Goal: Task Accomplishment & Management: Use online tool/utility

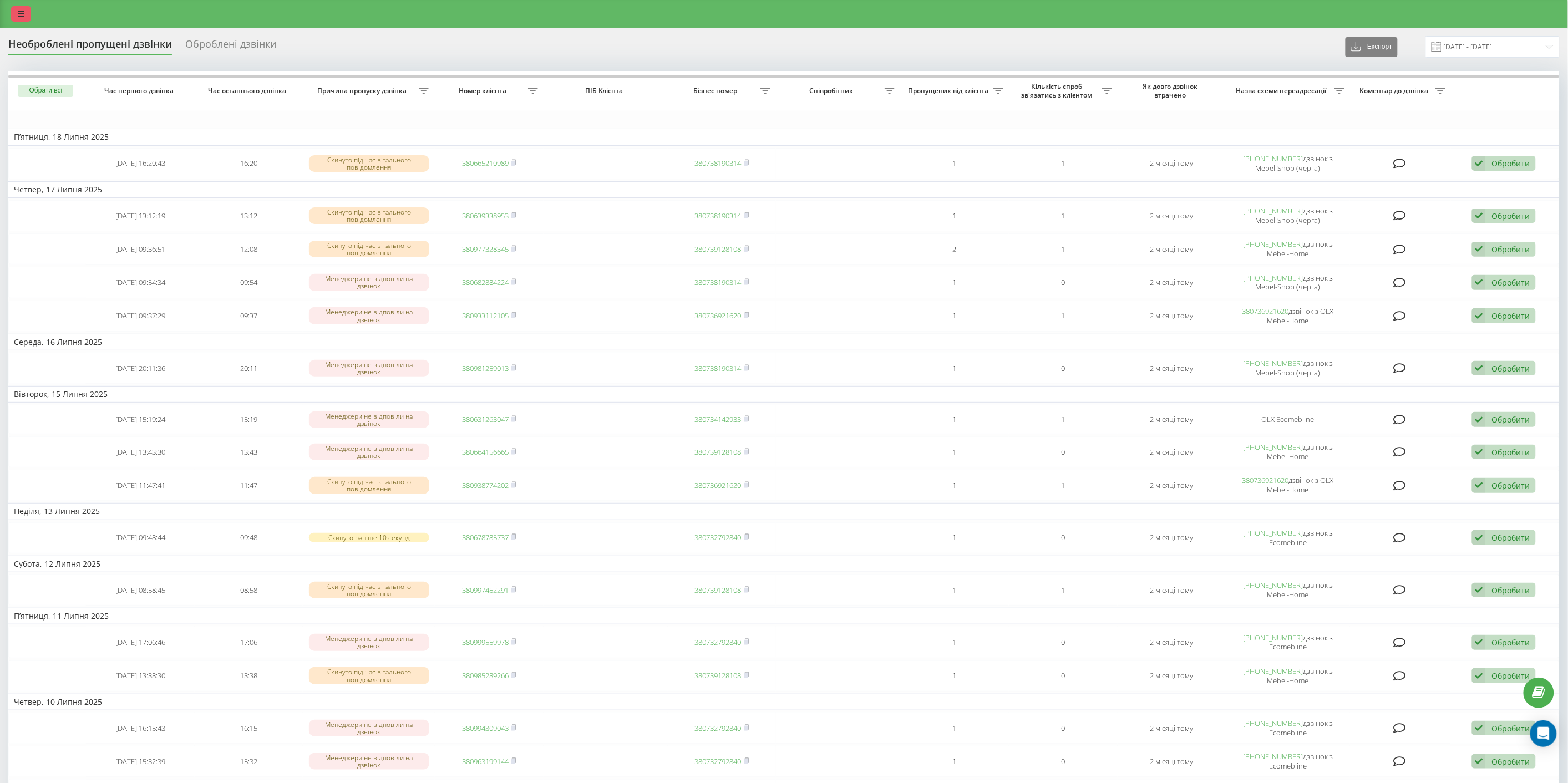
click at [15, 15] on link at bounding box center [21, 13] width 20 height 15
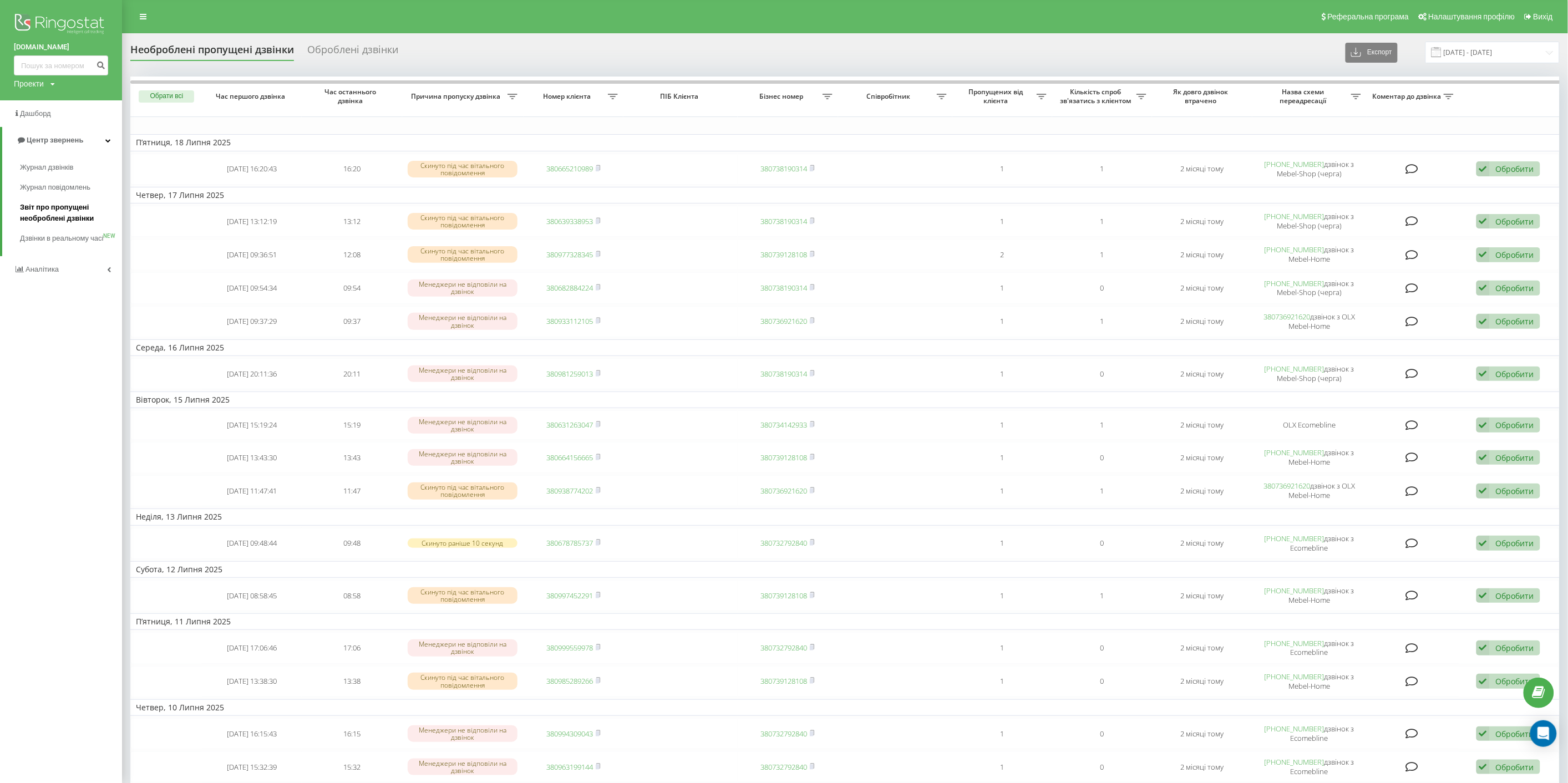
click at [62, 212] on span "Звіт про пропущені необроблені дзвінки" at bounding box center [68, 213] width 97 height 22
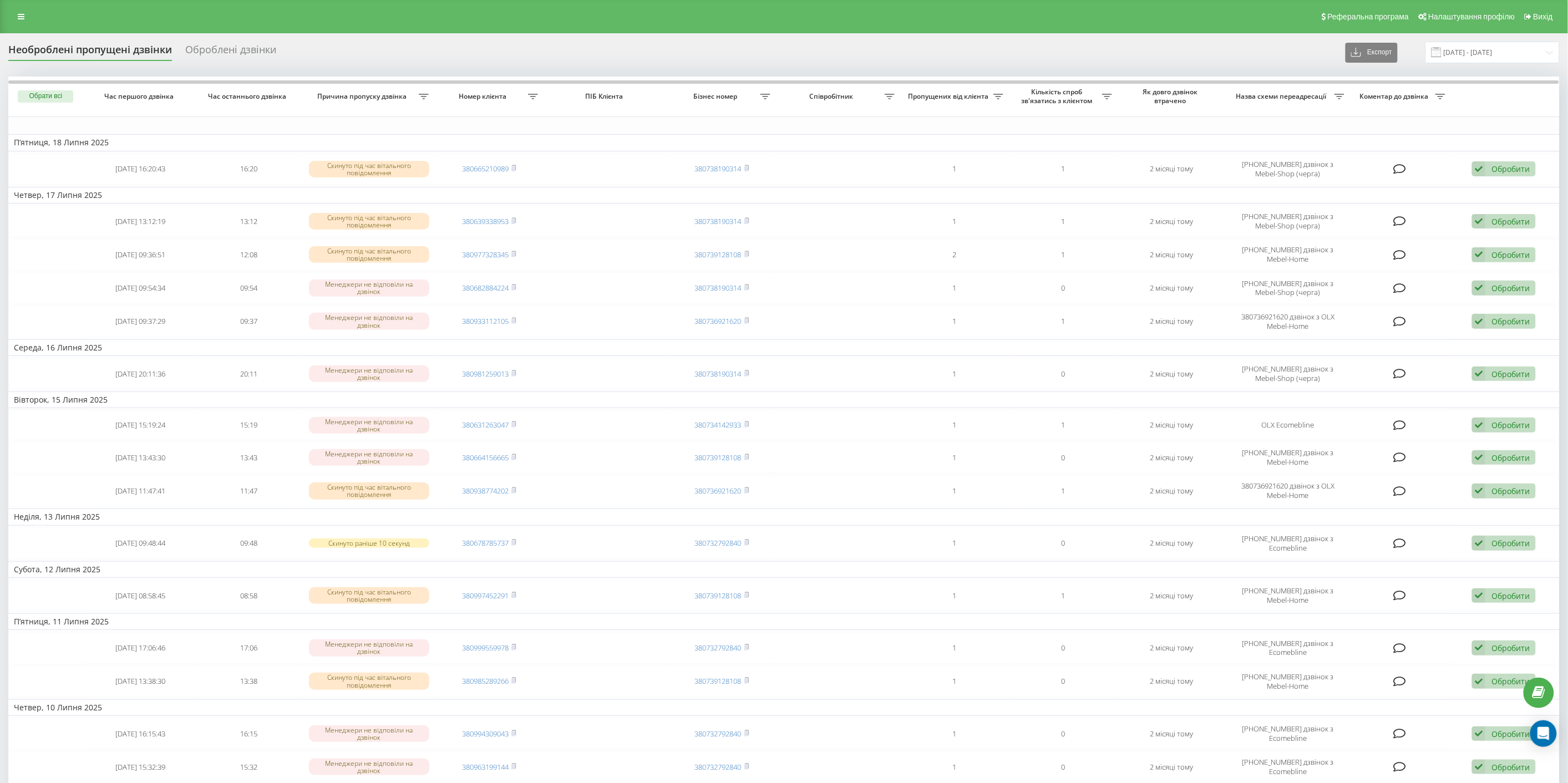
click at [19, 26] on div "Реферальна програма Налаштування профілю Вихід" at bounding box center [784, 16] width 1568 height 33
drag, startPoint x: 22, startPoint y: 18, endPoint x: 27, endPoint y: 24, distance: 7.8
click at [22, 18] on icon at bounding box center [21, 16] width 6 height 8
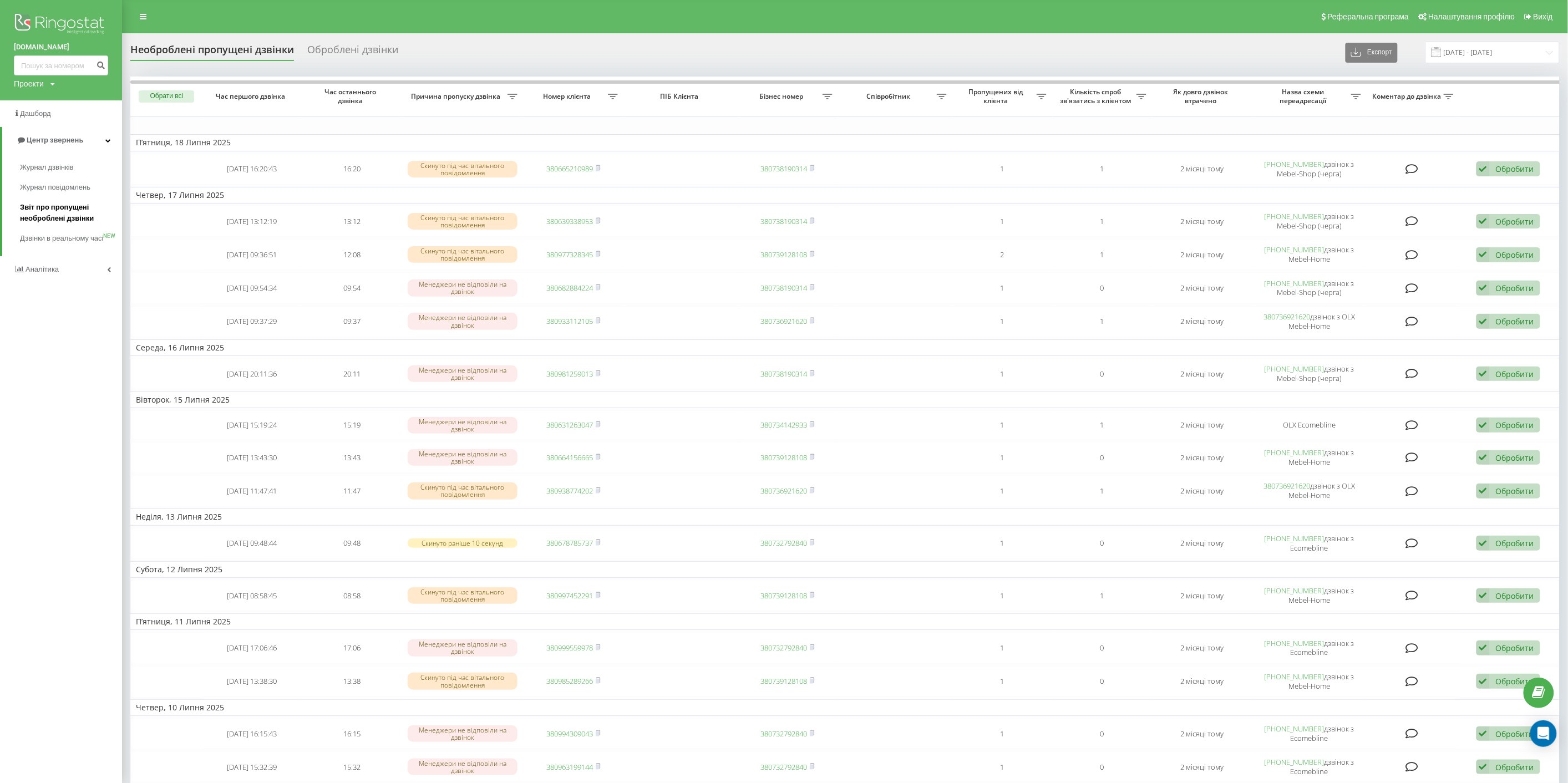
click at [53, 214] on span "Звіт про пропущені необроблені дзвінки" at bounding box center [68, 213] width 97 height 22
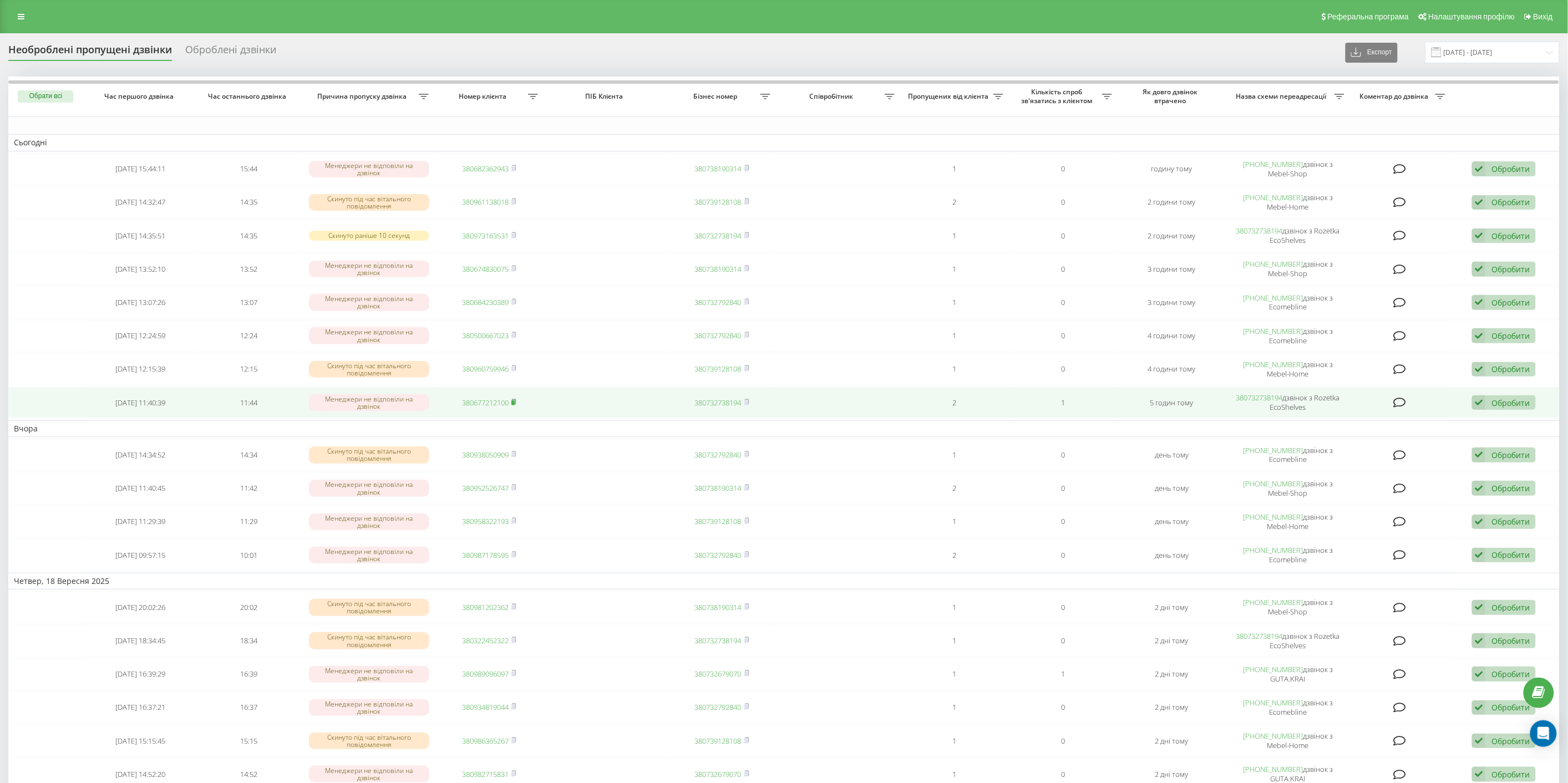
click at [514, 402] on rect at bounding box center [513, 403] width 4 height 5
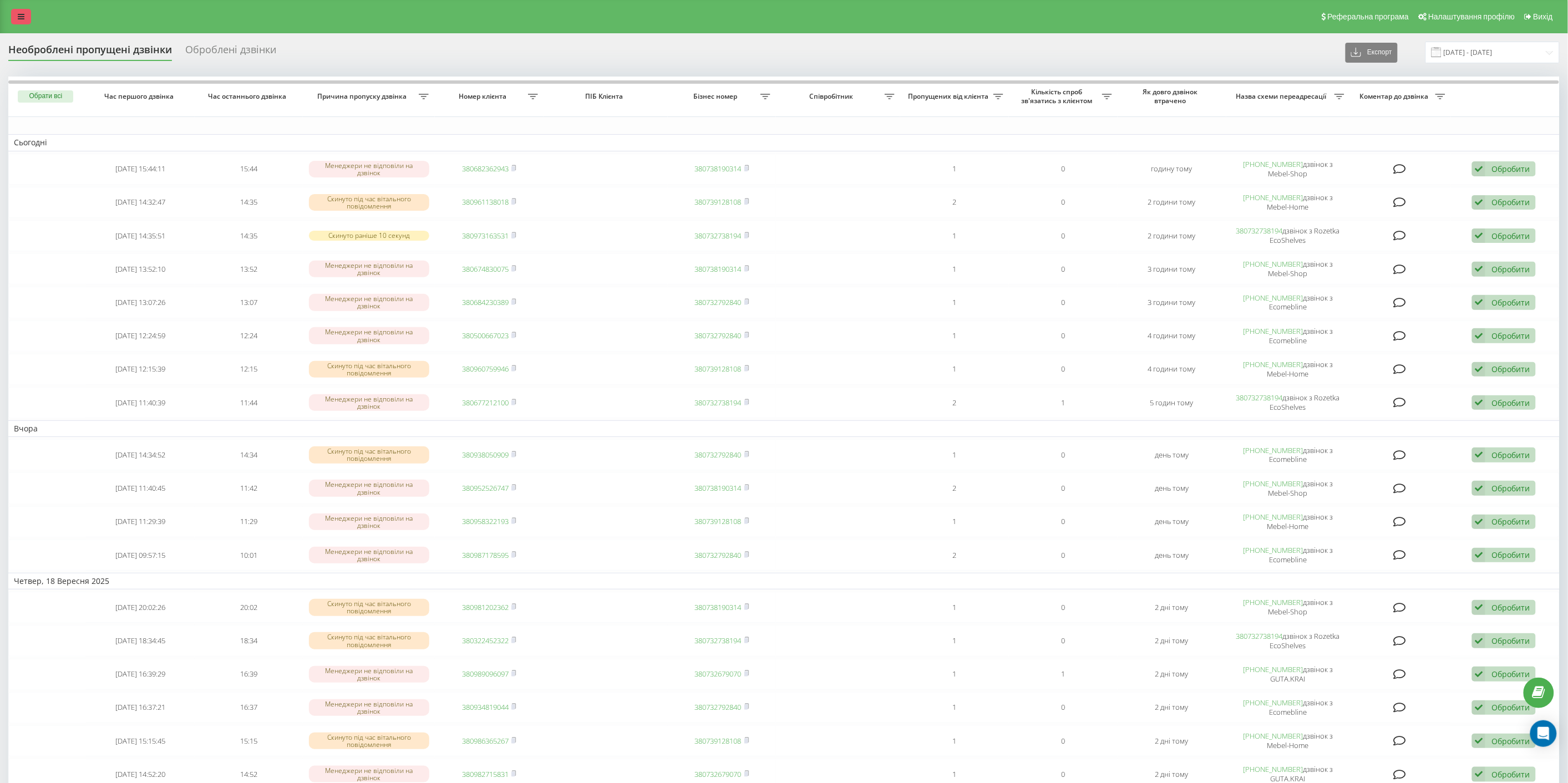
click at [13, 9] on div "Реферальна програма Налаштування профілю Вихід" at bounding box center [784, 16] width 1568 height 33
click at [20, 14] on icon at bounding box center [21, 16] width 6 height 8
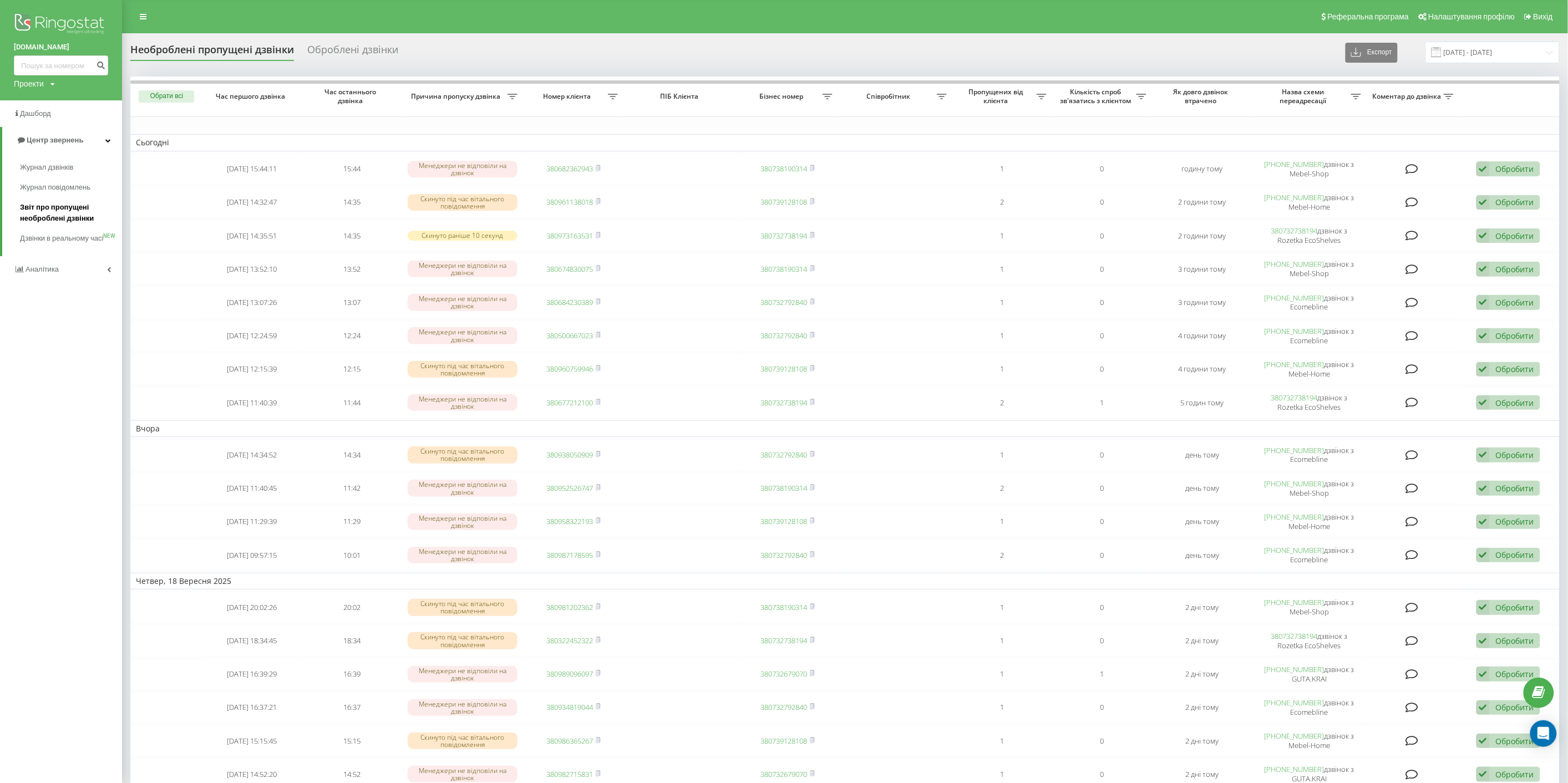
click at [59, 208] on span "Звіт про пропущені необроблені дзвінки" at bounding box center [68, 213] width 97 height 22
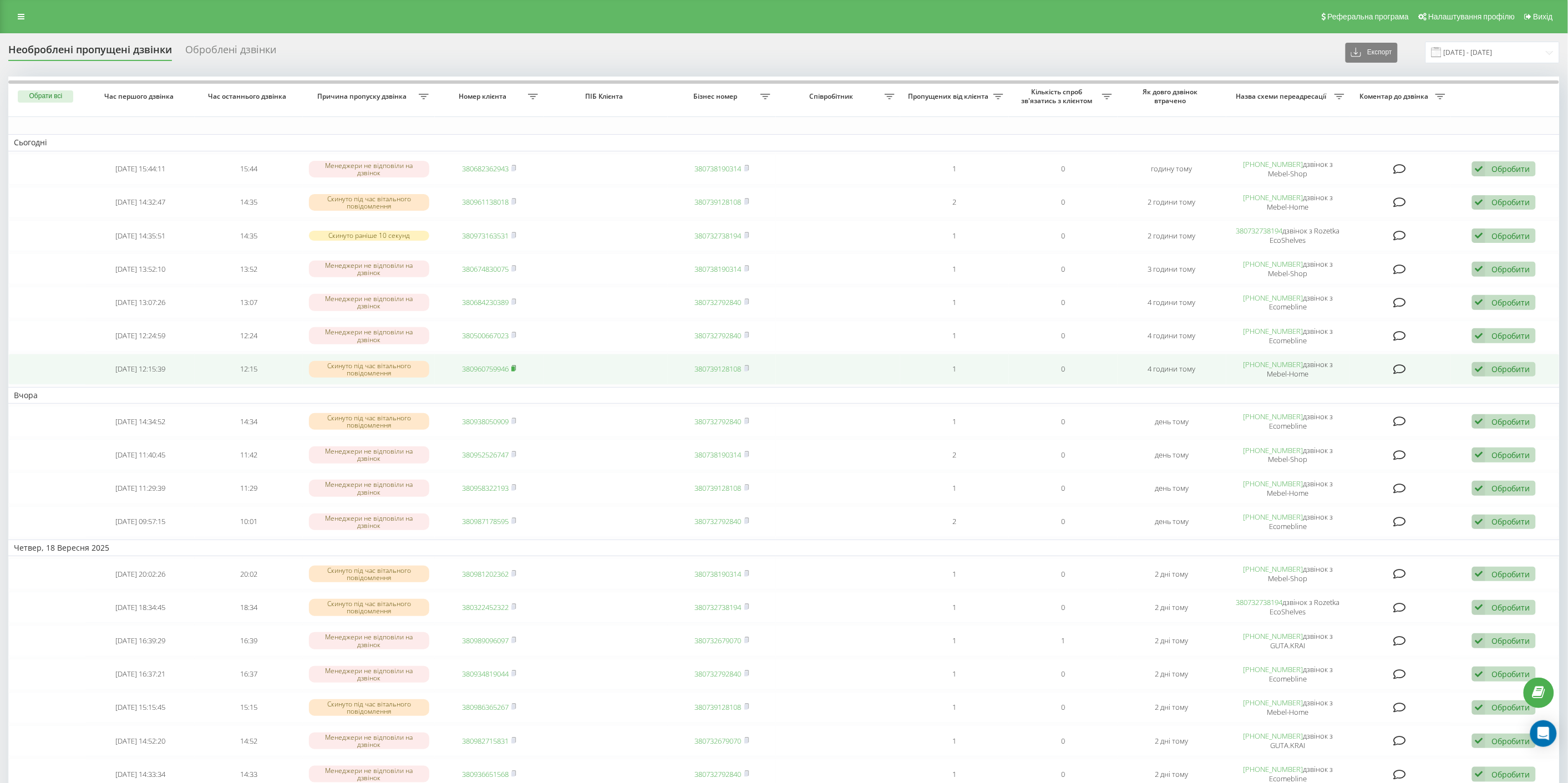
click at [515, 367] on rect at bounding box center [513, 370] width 4 height 5
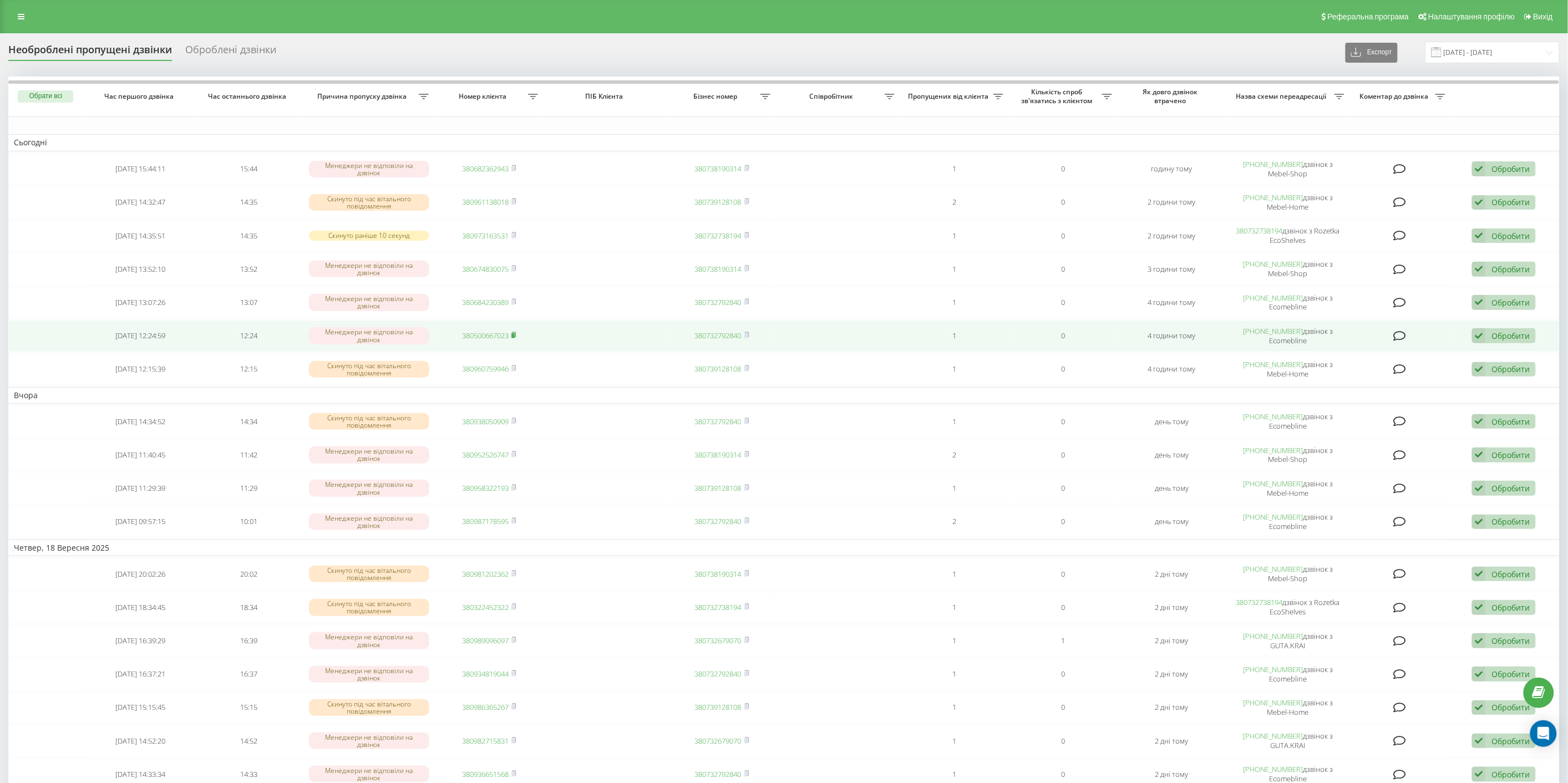
click at [514, 333] on rect at bounding box center [513, 336] width 4 height 5
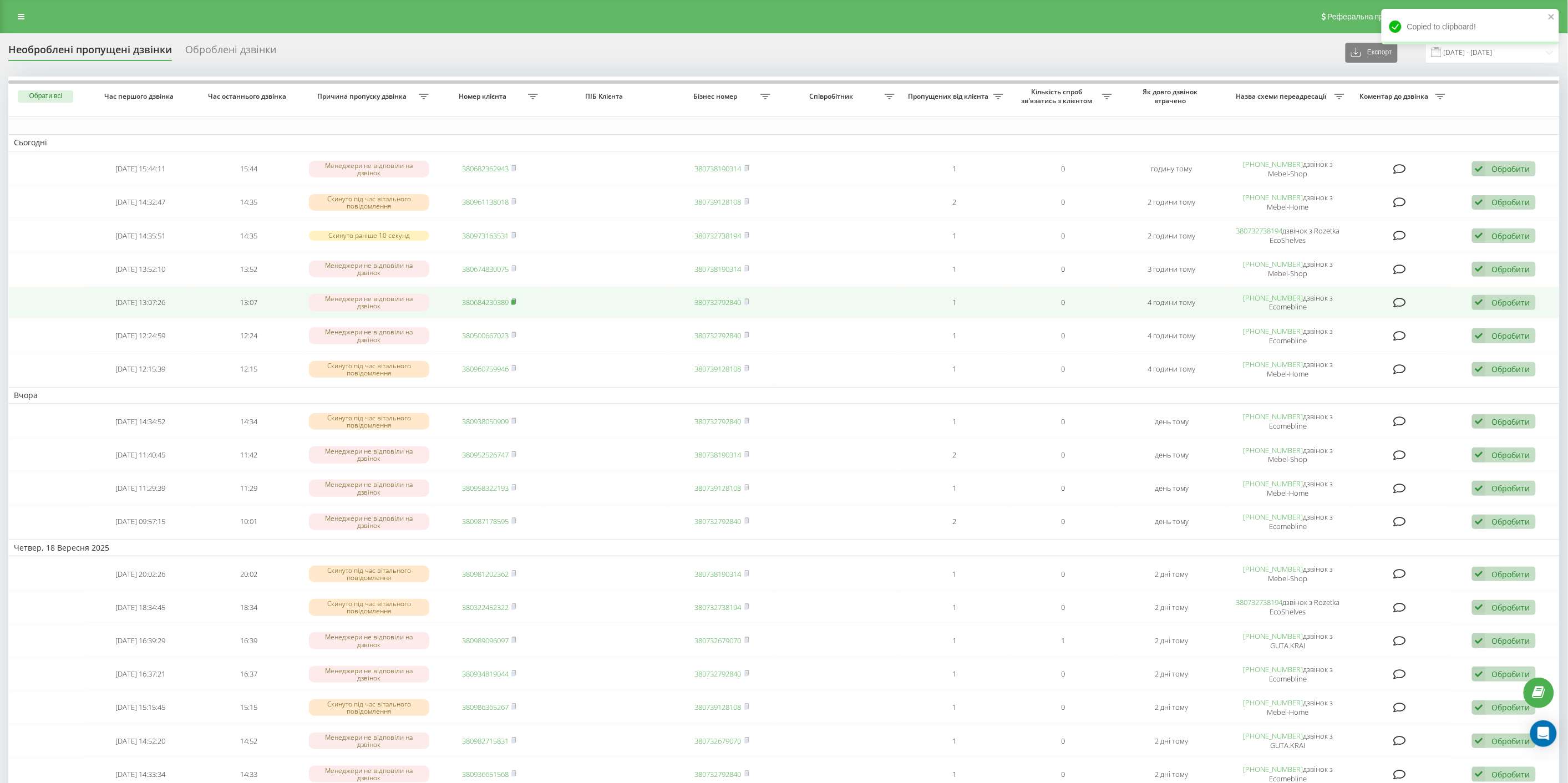
click at [516, 299] on icon at bounding box center [515, 302] width 4 height 5
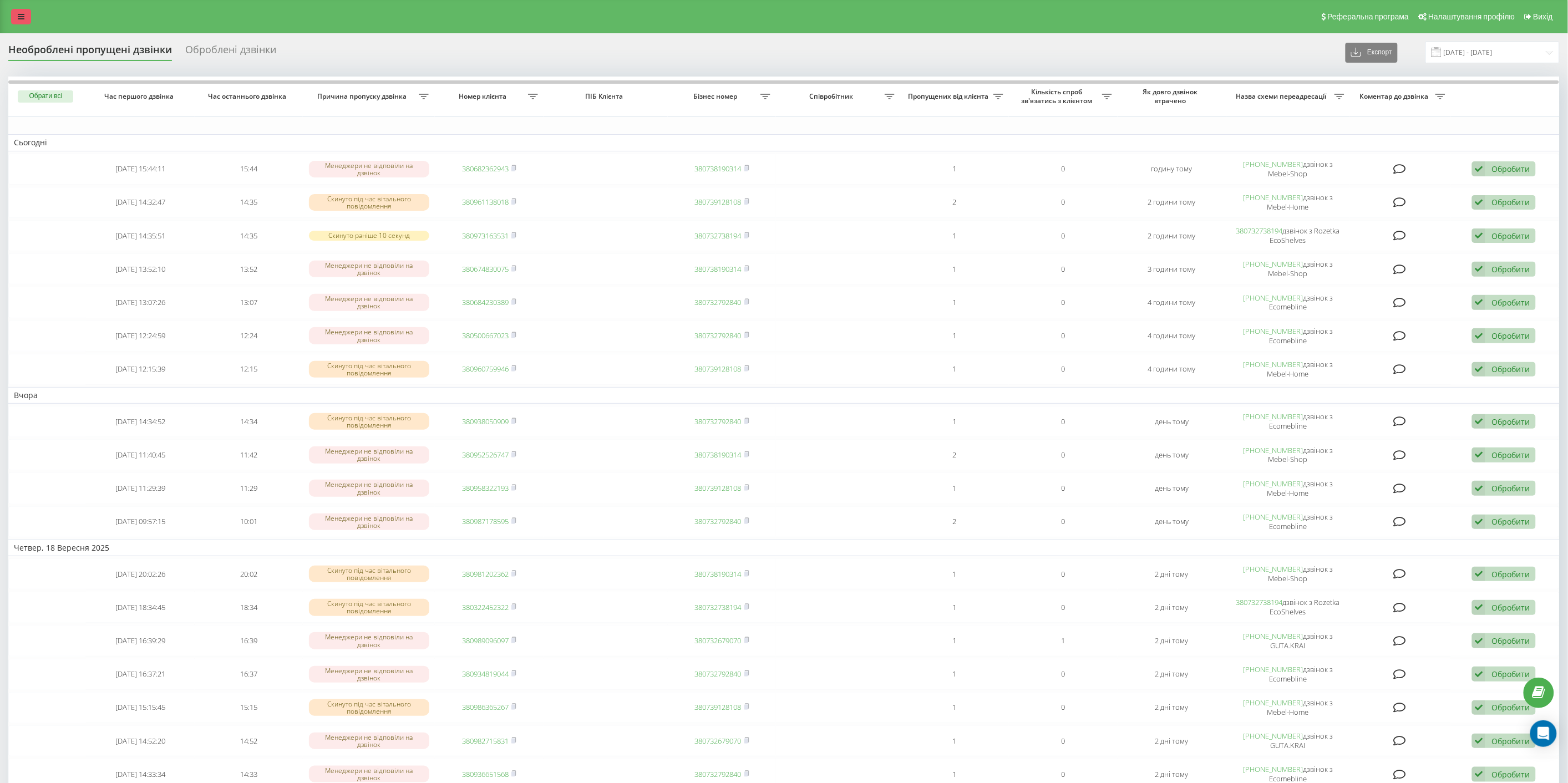
click at [26, 13] on link at bounding box center [21, 16] width 20 height 15
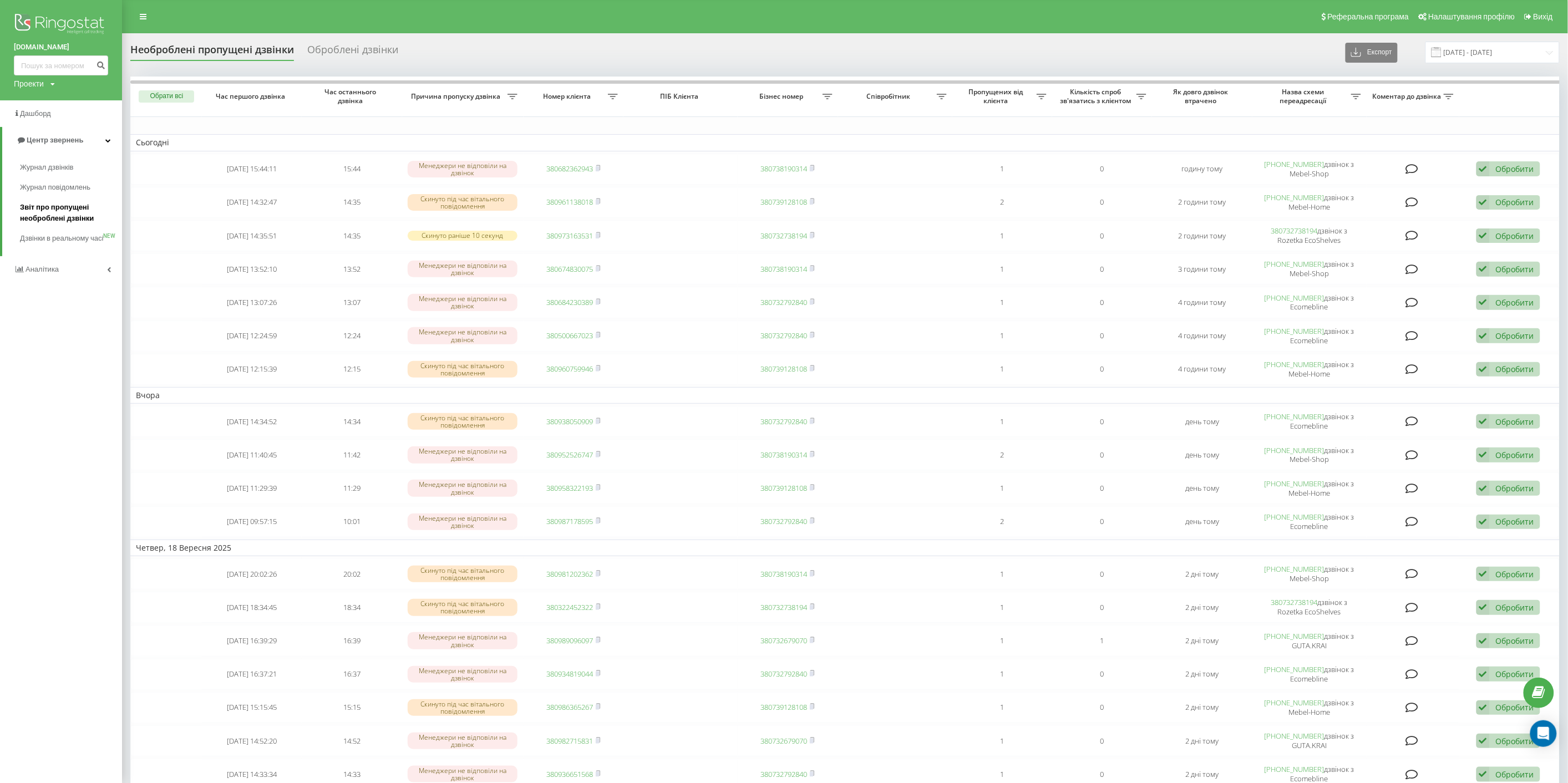
click at [57, 215] on span "Звіт про пропущені необроблені дзвінки" at bounding box center [68, 213] width 97 height 22
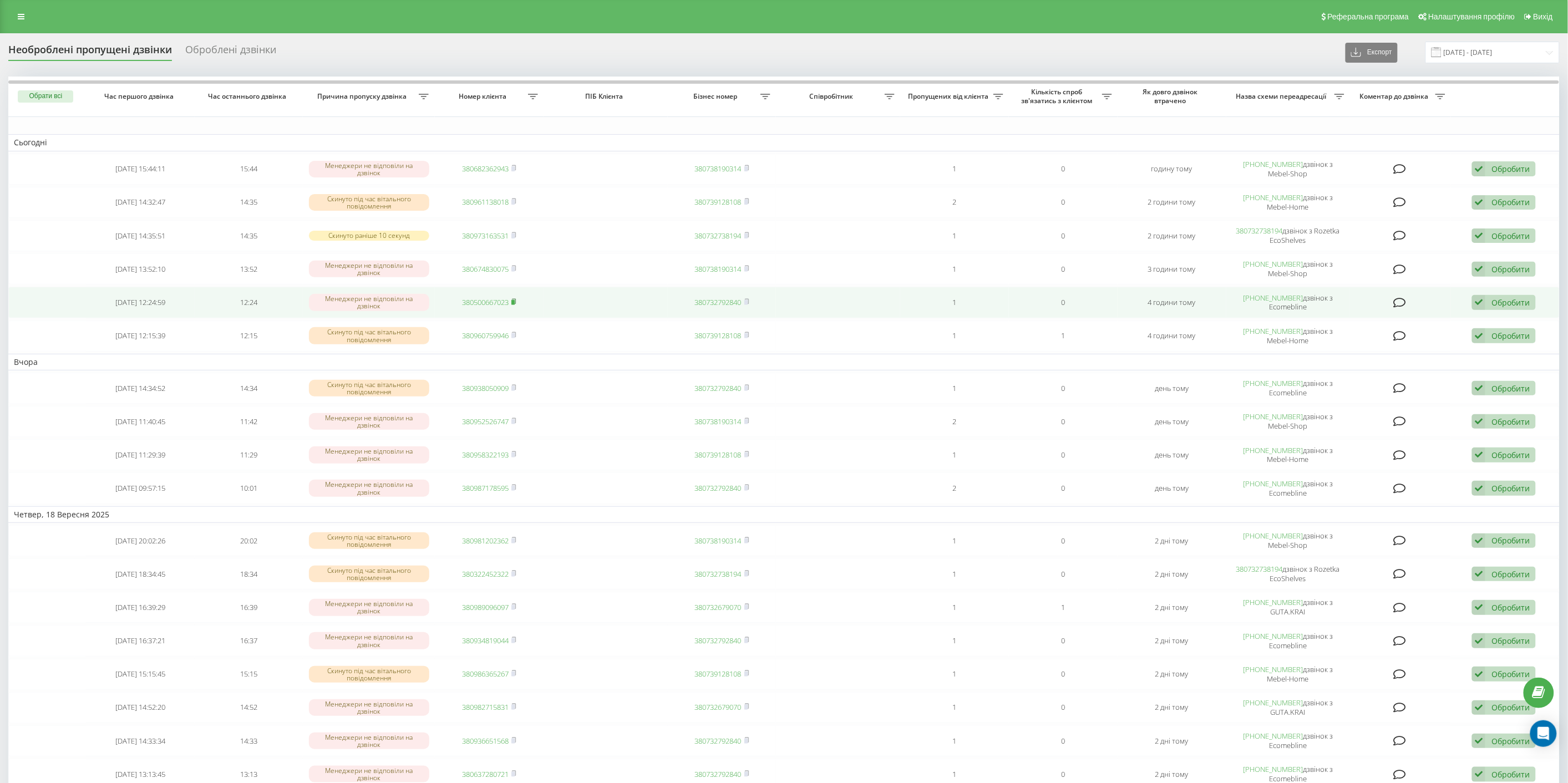
click at [516, 298] on icon at bounding box center [514, 301] width 5 height 6
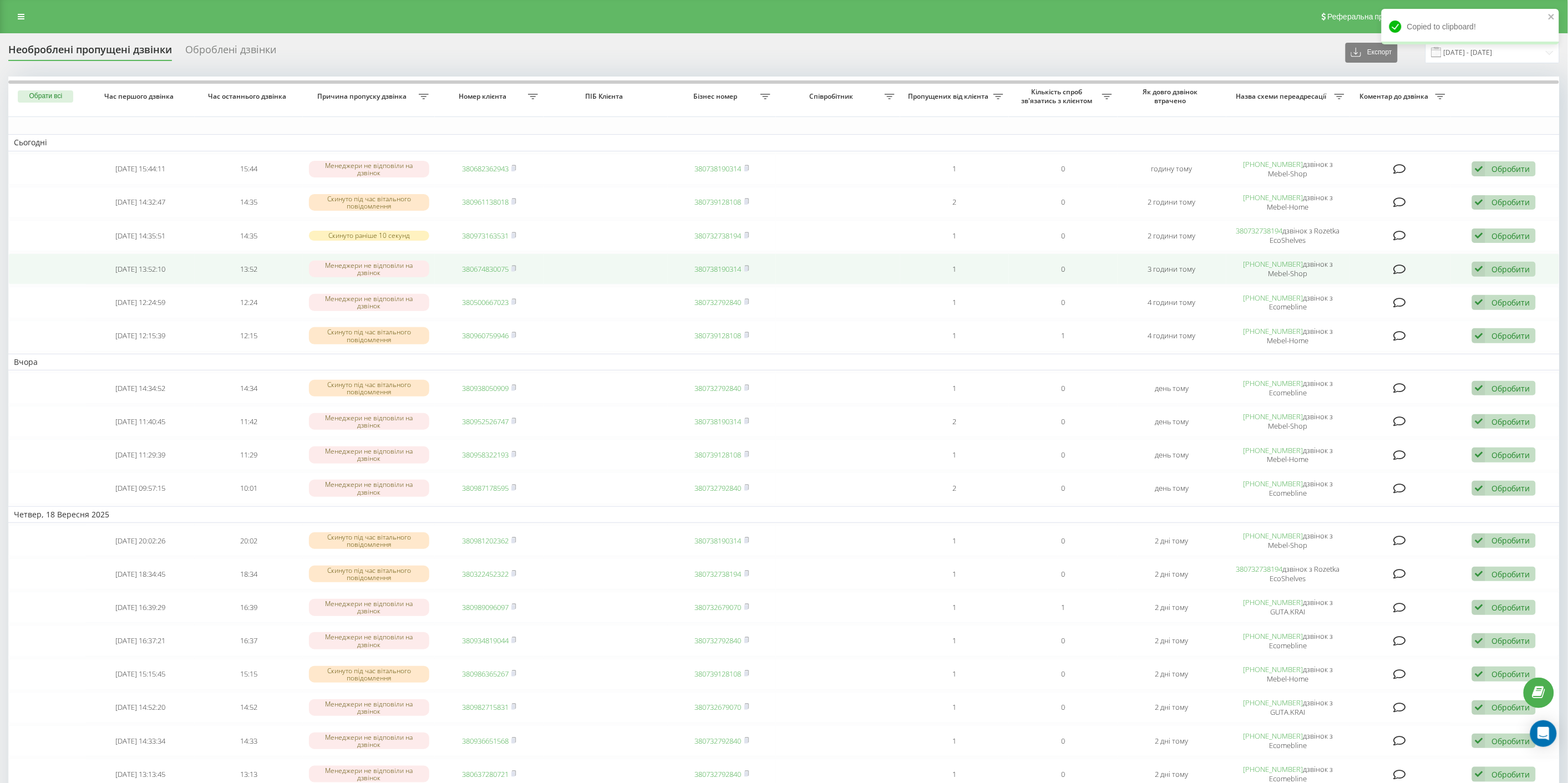
click at [519, 268] on td "380674830075" at bounding box center [489, 268] width 108 height 31
click at [516, 265] on icon at bounding box center [514, 268] width 5 height 6
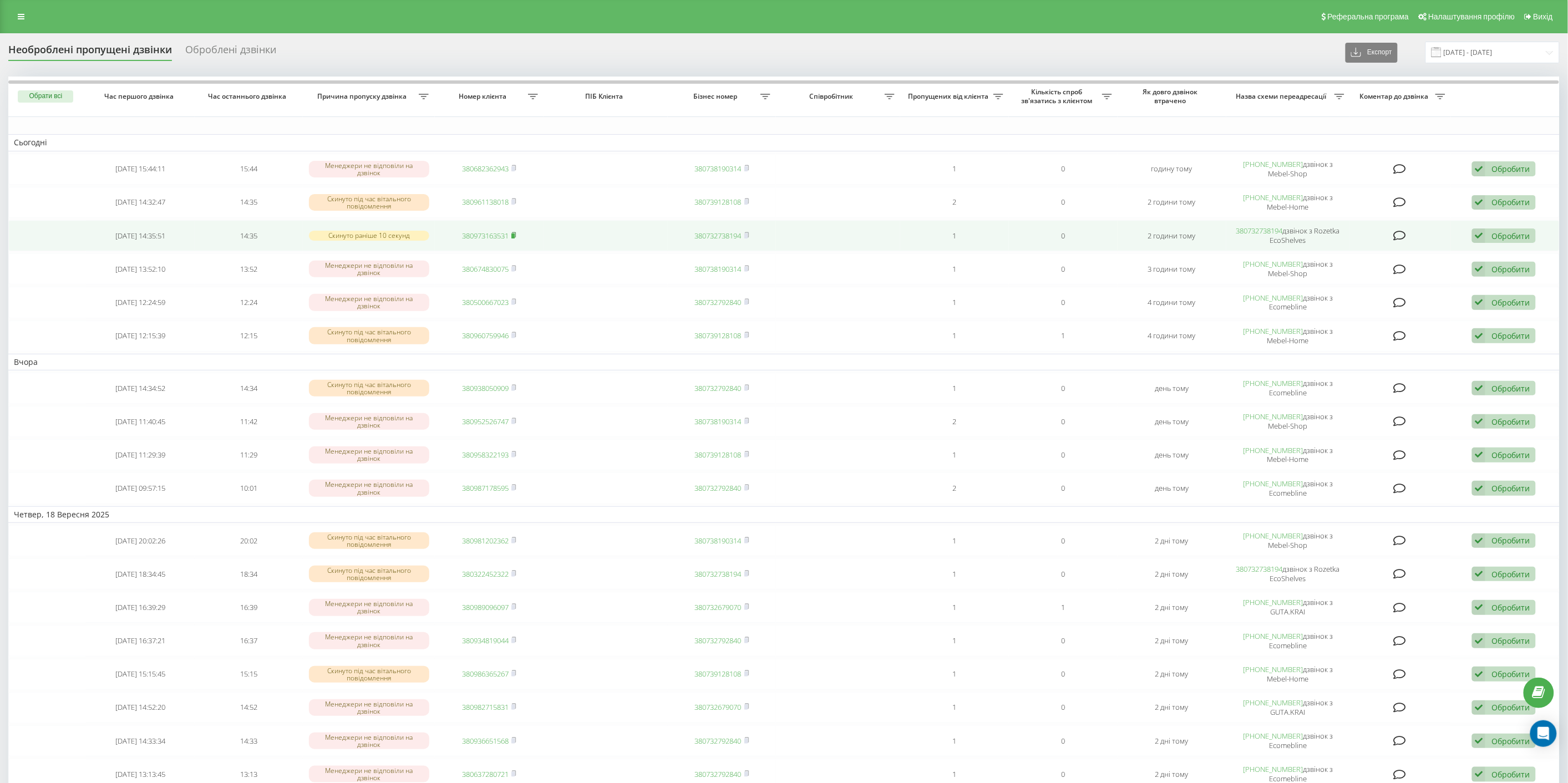
click at [515, 235] on rect at bounding box center [513, 236] width 4 height 5
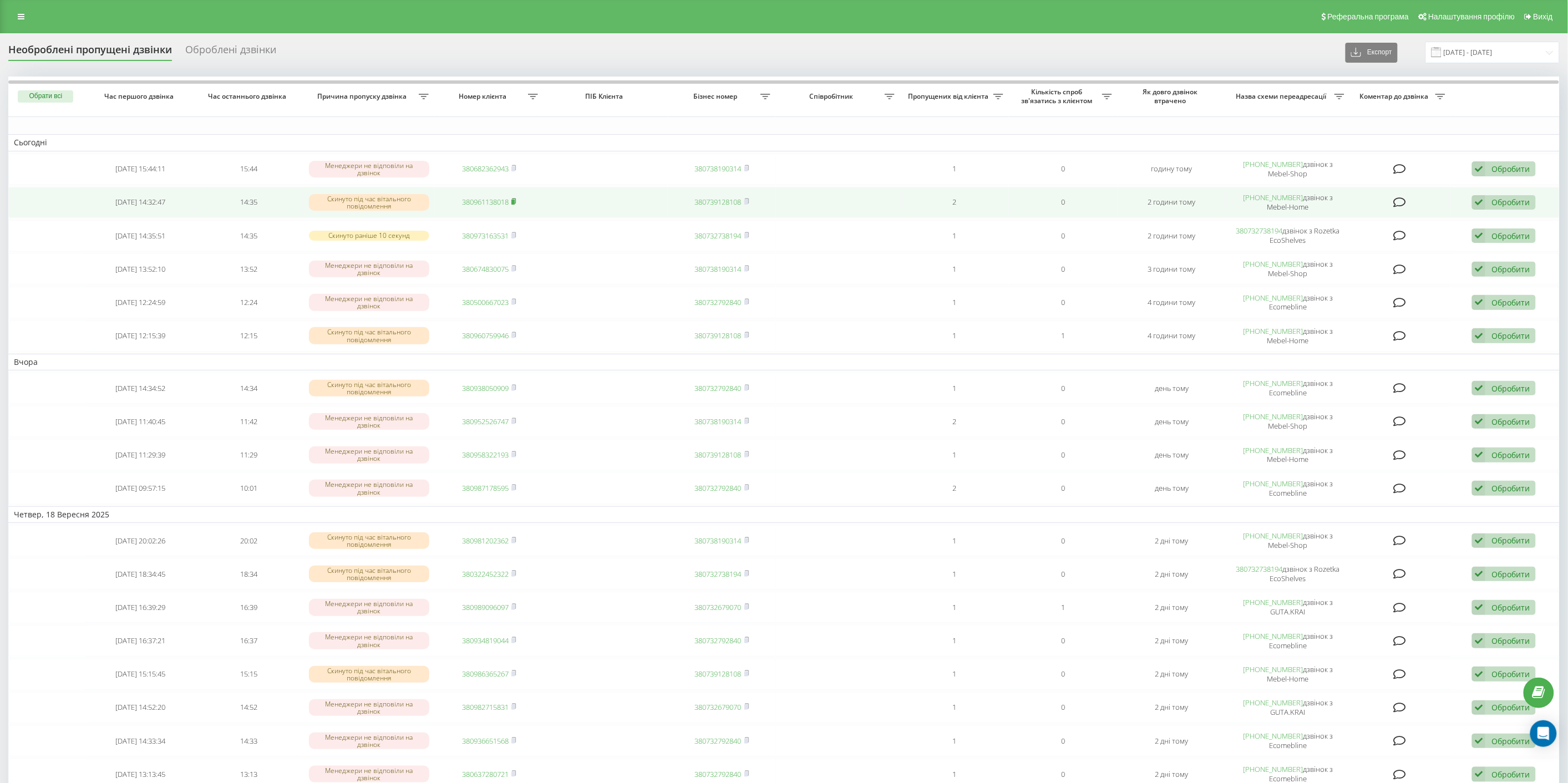
click at [515, 200] on rect at bounding box center [513, 202] width 4 height 5
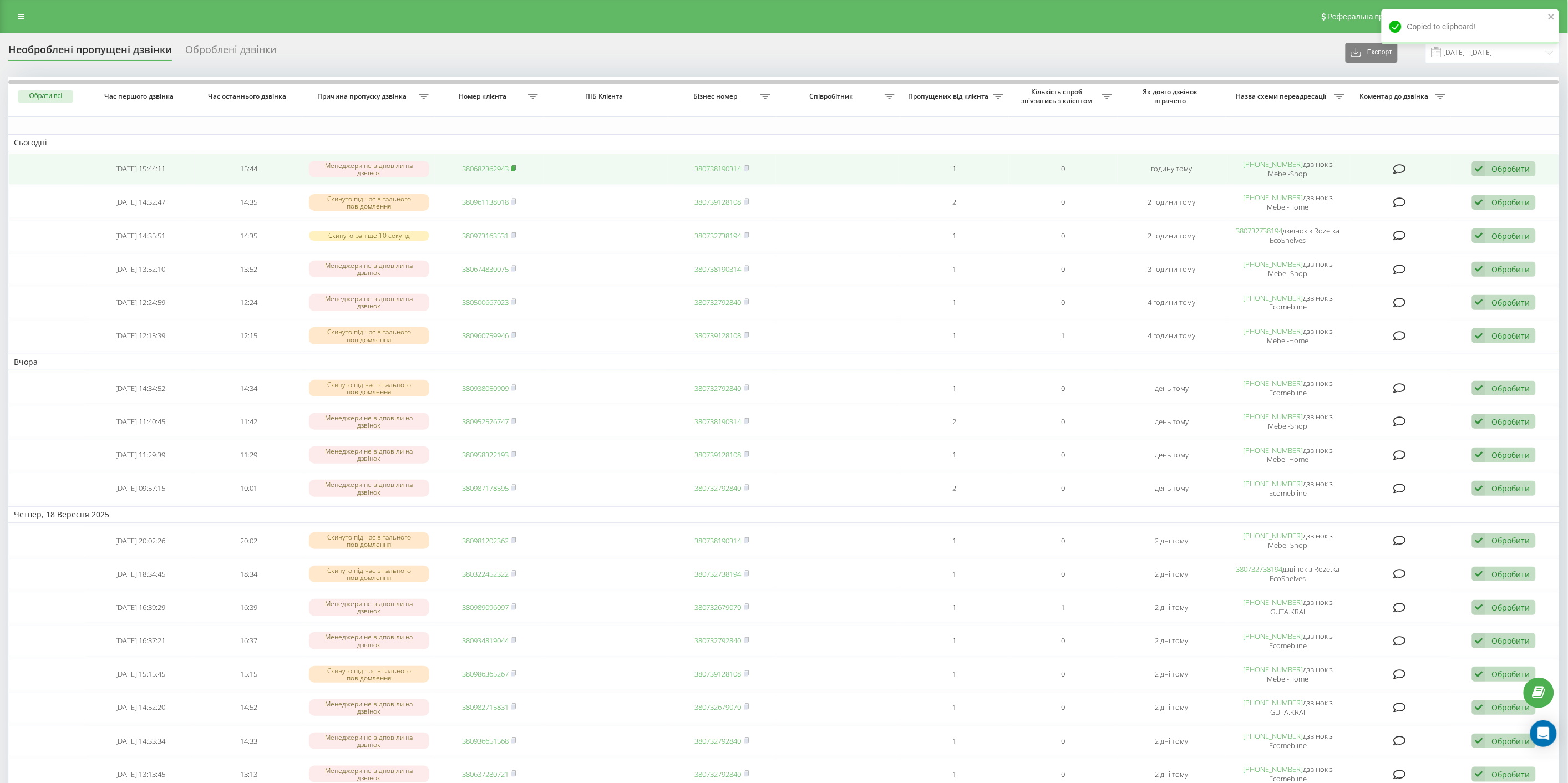
click at [516, 164] on span at bounding box center [514, 168] width 5 height 10
